Goal: Entertainment & Leisure: Consume media (video, audio)

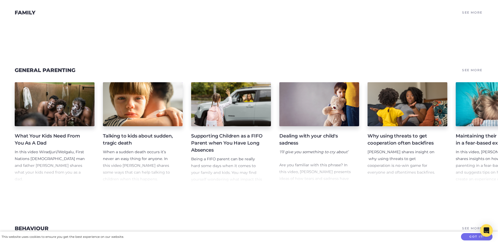
scroll to position [708, 0]
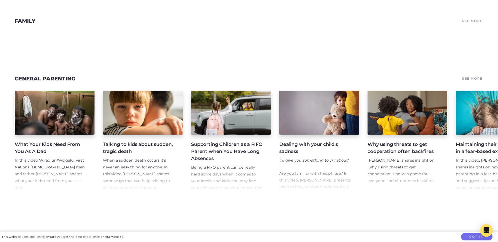
click at [31, 141] on h4 "What Your Kids Need From You As A Dad" at bounding box center [50, 148] width 71 height 14
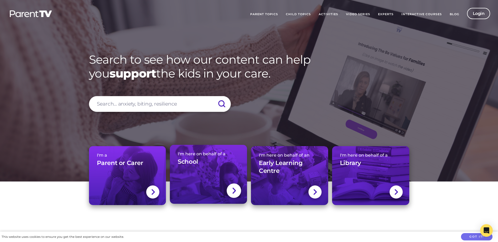
click at [230, 193] on div at bounding box center [234, 191] width 14 height 14
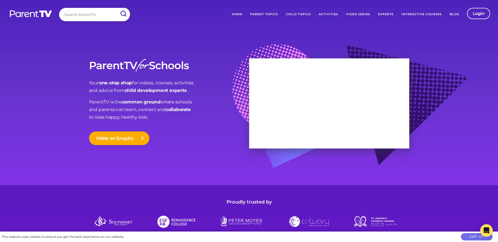
click at [23, 15] on img at bounding box center [30, 14] width 43 height 8
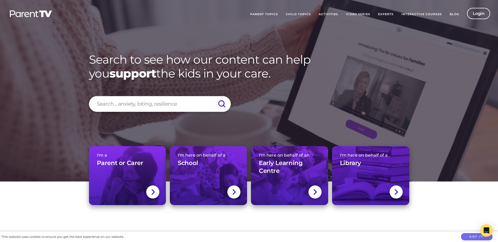
click at [267, 14] on link "Parent Topics" at bounding box center [264, 14] width 36 height 13
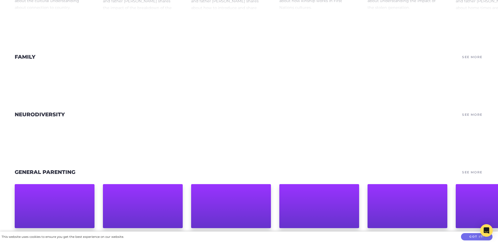
scroll to position [184, 0]
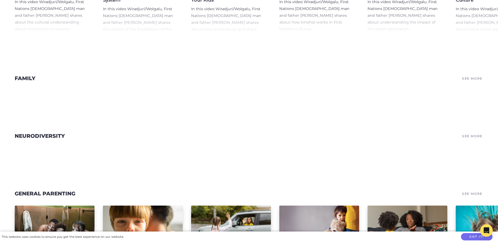
click at [468, 80] on link "See More" at bounding box center [472, 78] width 22 height 7
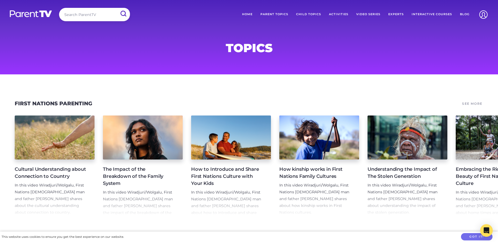
click at [367, 12] on link "Video Series" at bounding box center [368, 14] width 32 height 13
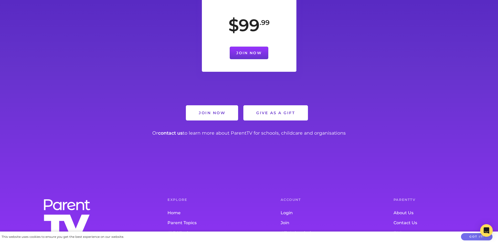
scroll to position [1416, 0]
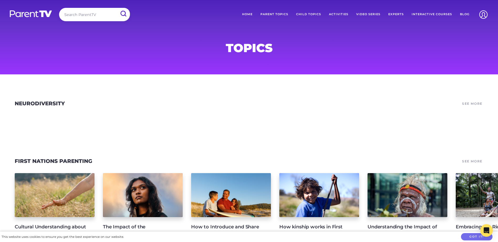
click at [248, 14] on link "Home" at bounding box center [247, 14] width 18 height 13
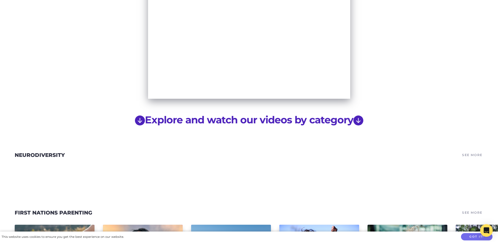
scroll to position [367, 0]
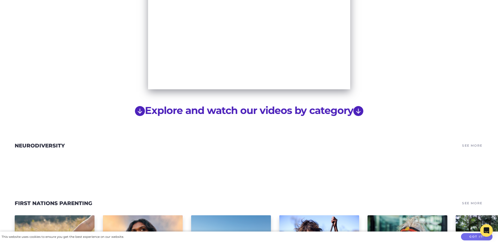
click at [137, 106] on icon "arrow down circle fill" at bounding box center [140, 111] width 10 height 10
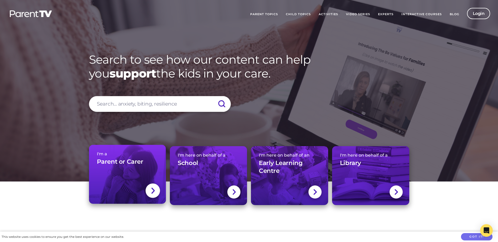
click at [151, 191] on img at bounding box center [153, 191] width 4 height 8
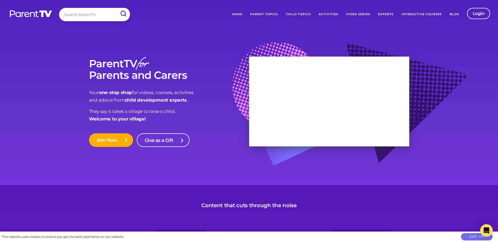
click at [264, 13] on link "Parent Topics" at bounding box center [264, 14] width 36 height 13
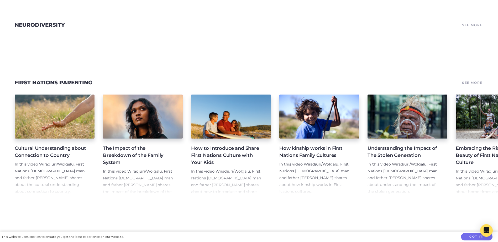
click at [52, 156] on h4 "Cultural Understanding about Connection to Country" at bounding box center [50, 152] width 71 height 14
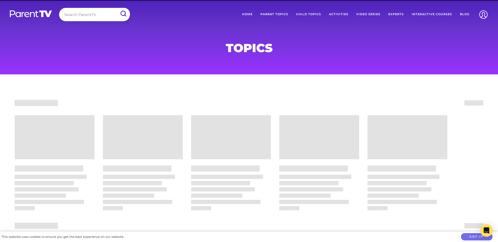
scroll to position [79, 0]
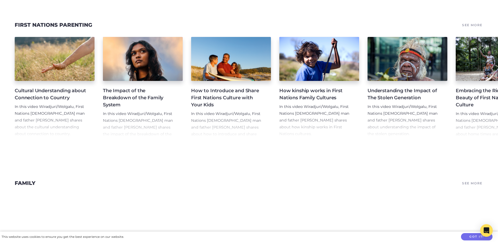
click at [305, 13] on section "First Nations Parenting See More Cultural Understanding about Connection to Cou…" at bounding box center [249, 83] width 498 height 158
